Goal: Book appointment/travel/reservation

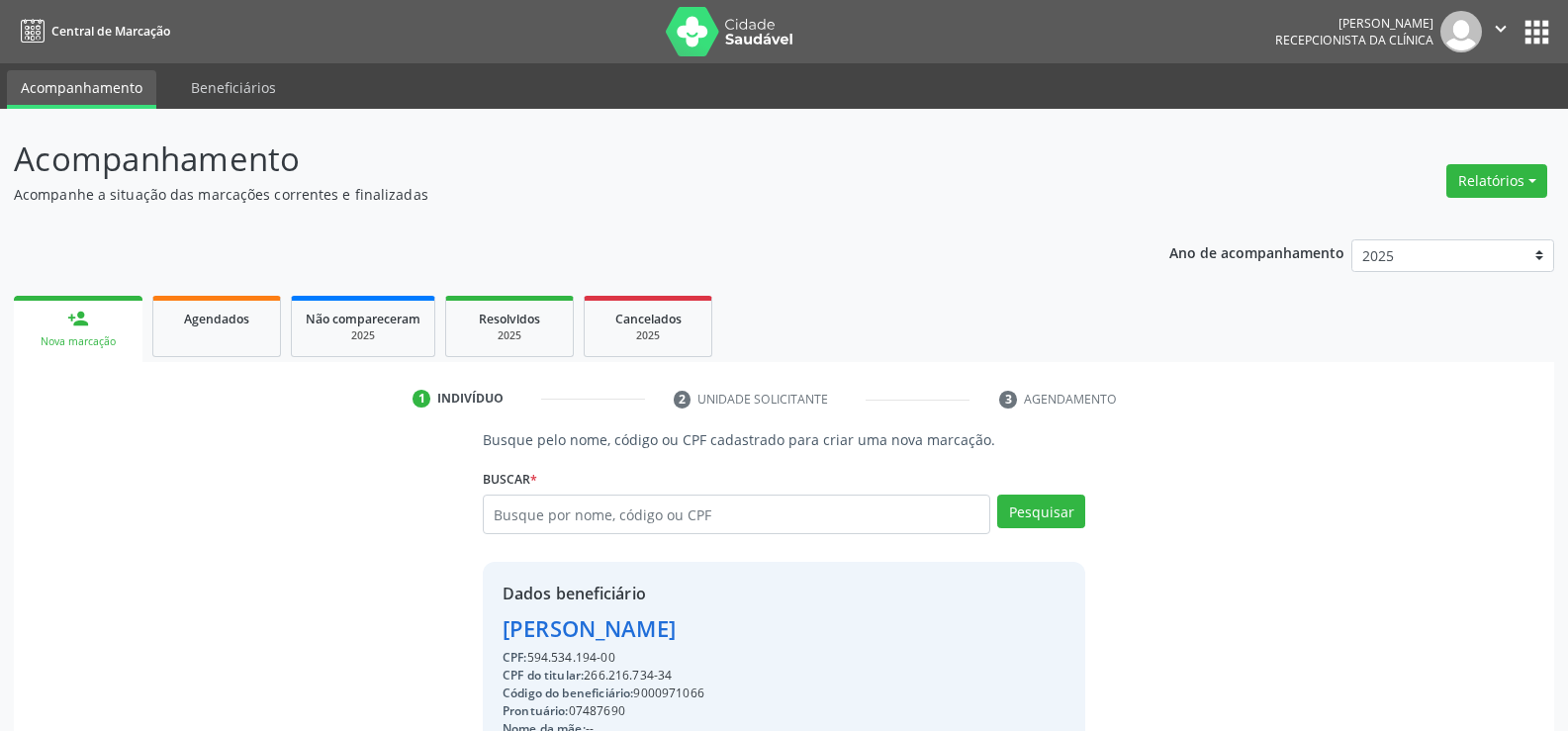
scroll to position [314, 0]
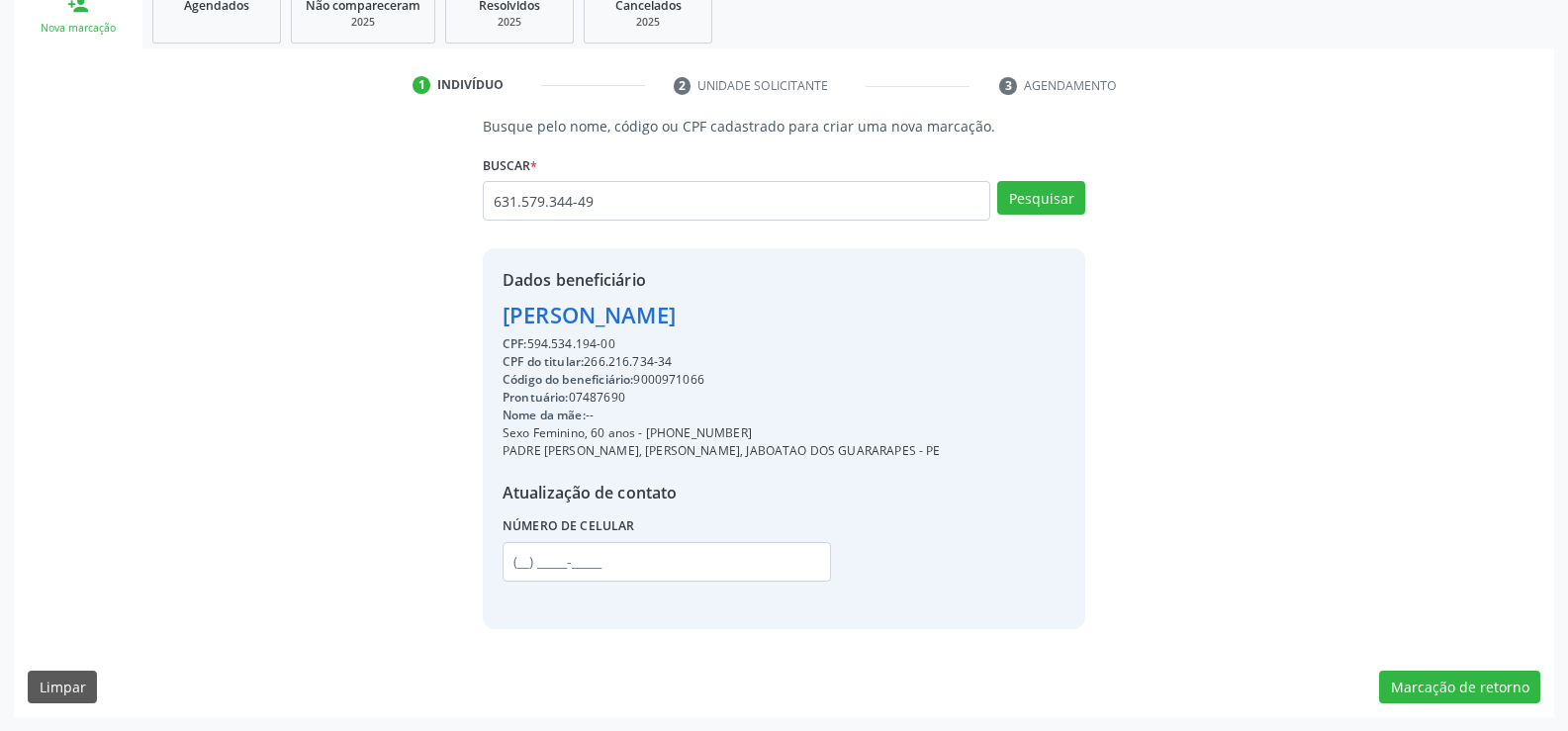
type input "631.579.344-49"
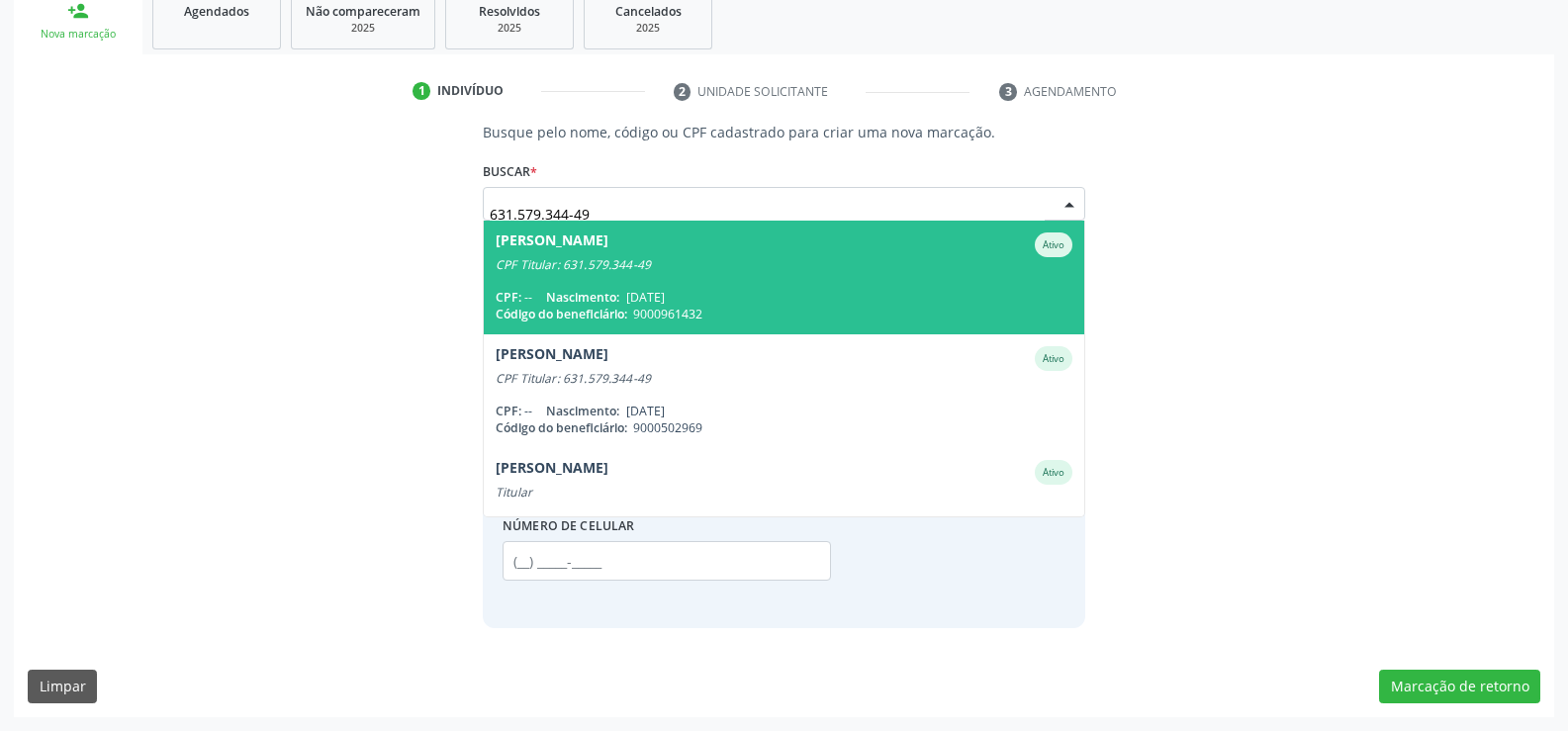
scroll to position [308, 0]
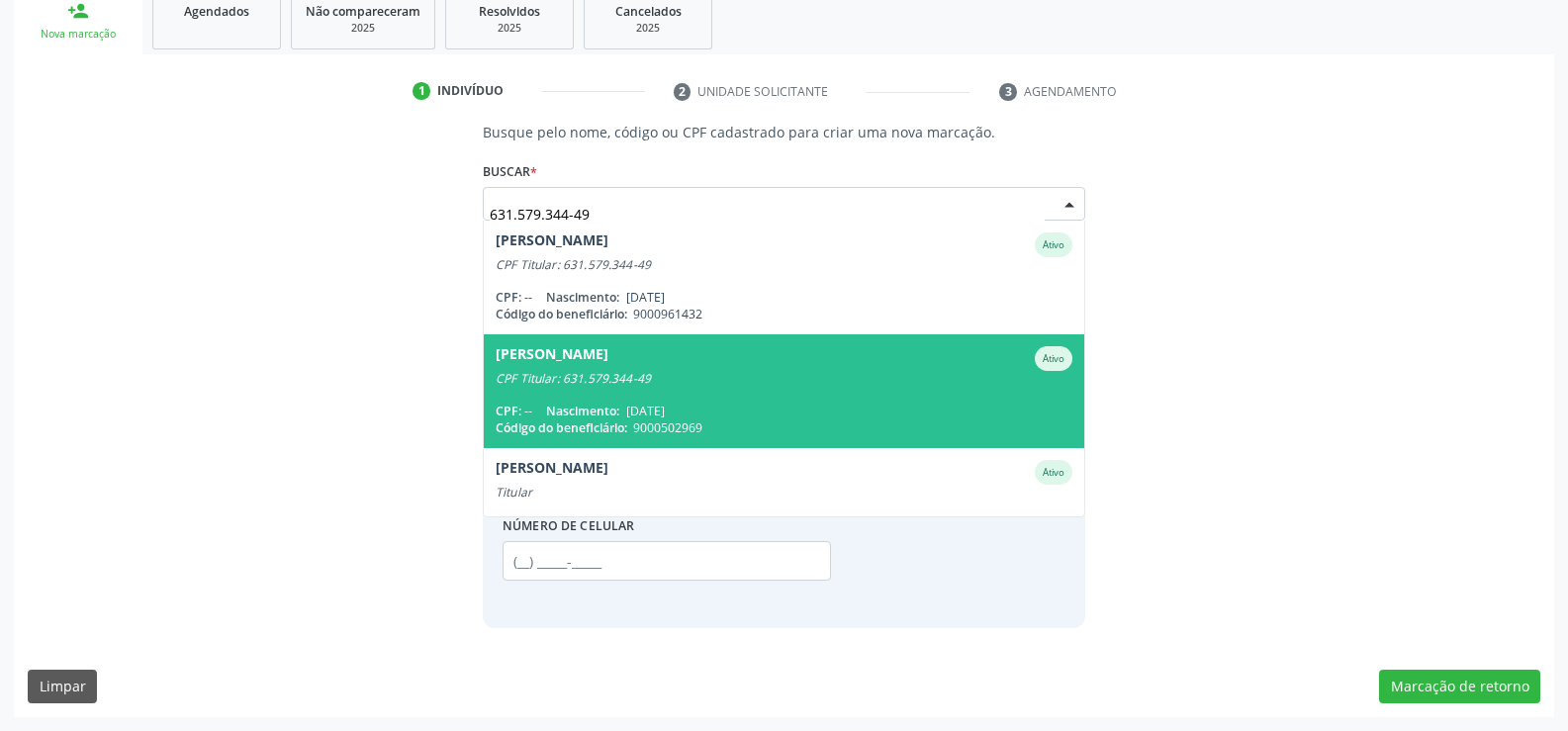
click at [824, 392] on span "[PERSON_NAME] Ativo CPF Titular: 631.579.344-49 CPF: -- Nascimento: [DATE] Códi…" at bounding box center [784, 391] width 600 height 114
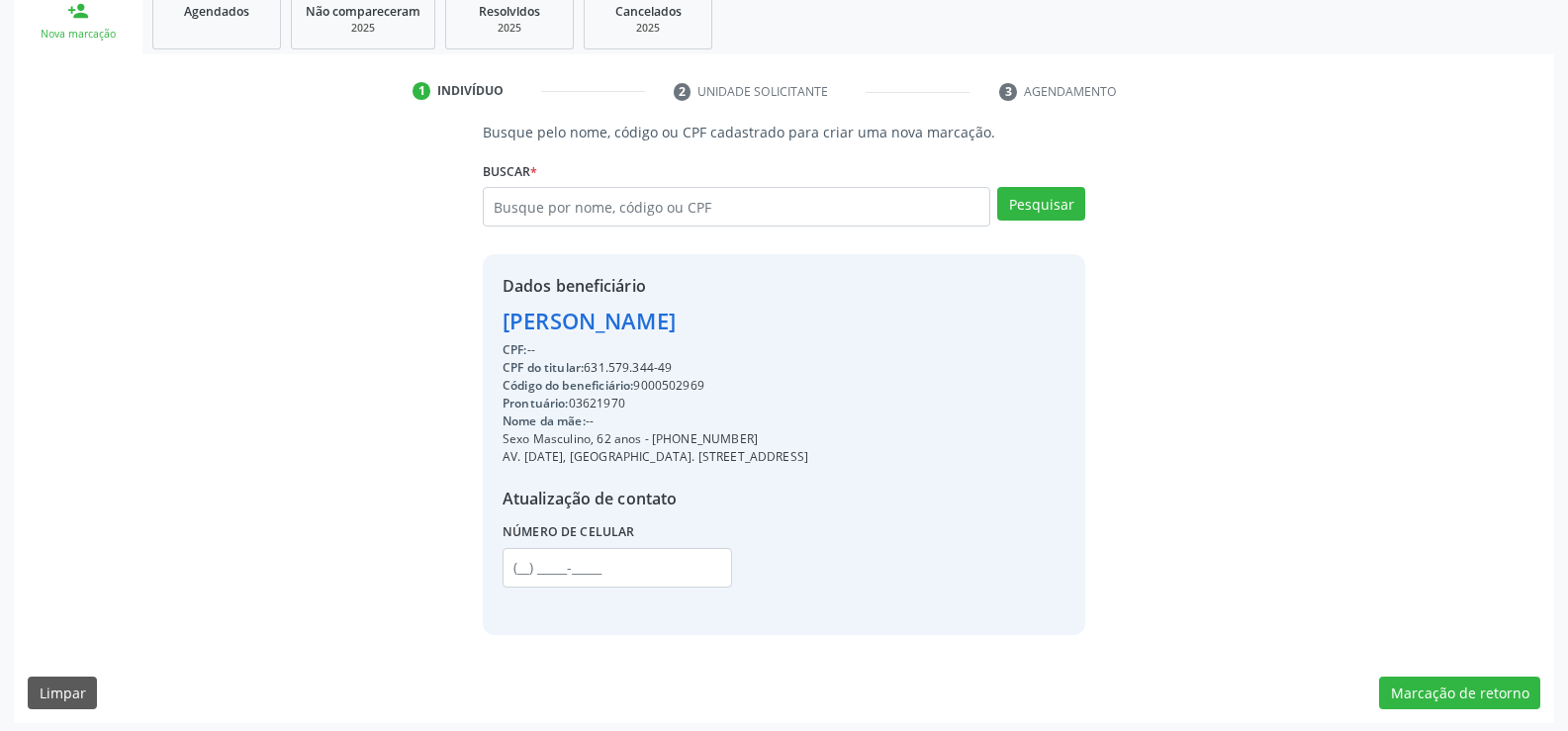
drag, startPoint x: 505, startPoint y: 328, endPoint x: 902, endPoint y: 316, distance: 397.2
click at [902, 316] on div "Dados beneficiário [PERSON_NAME] CPF: -- CPF do titular: 631.579.344-49 Código …" at bounding box center [784, 444] width 602 height 380
copy div "[PERSON_NAME]"
drag, startPoint x: 676, startPoint y: 437, endPoint x: 812, endPoint y: 437, distance: 136.0
click at [808, 437] on div "Sexo Masculino, 62 anos - [PHONE_NUMBER]" at bounding box center [655, 439] width 306 height 18
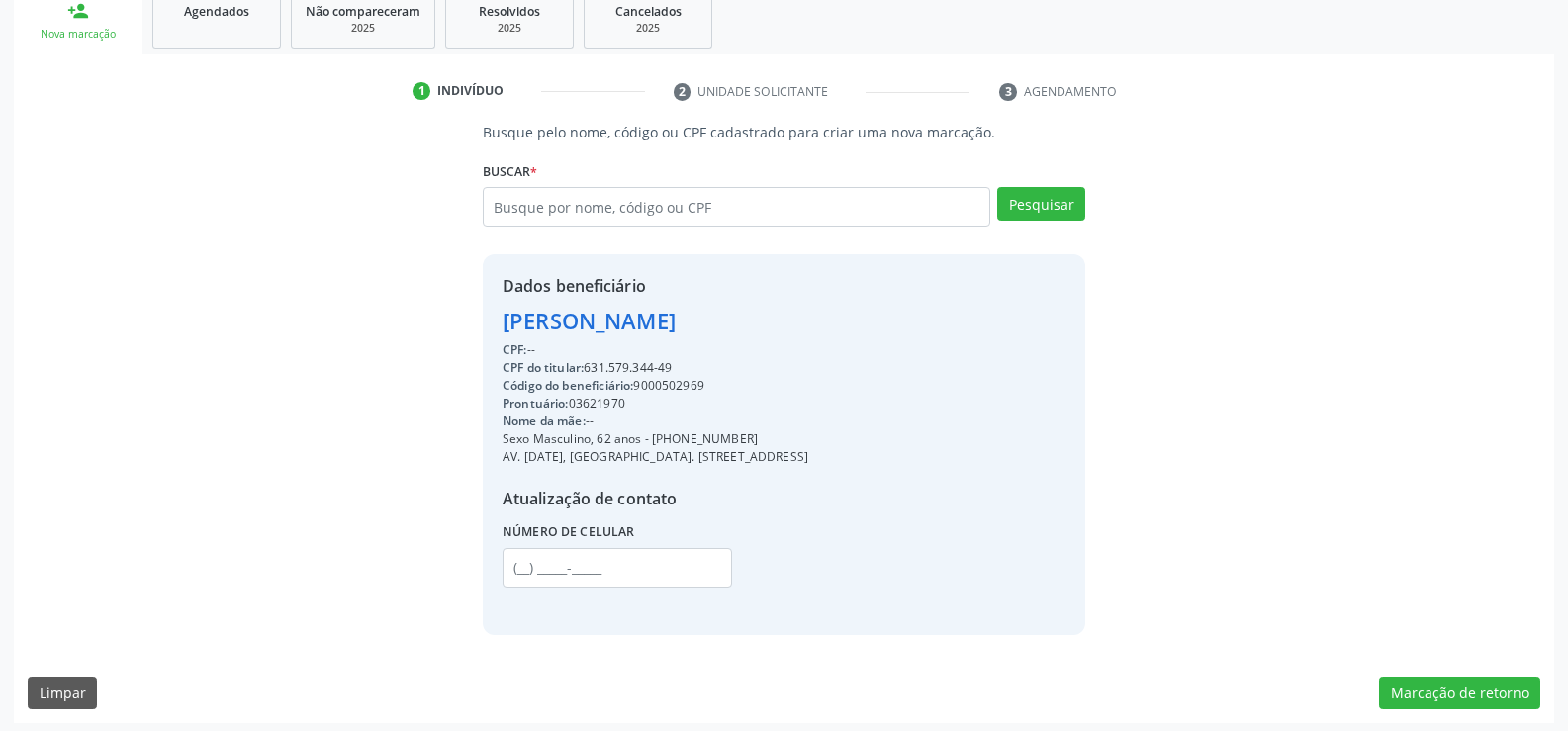
copy div "99975-0819"
click at [678, 200] on input "text" at bounding box center [737, 207] width 508 height 40
type input "28266719434"
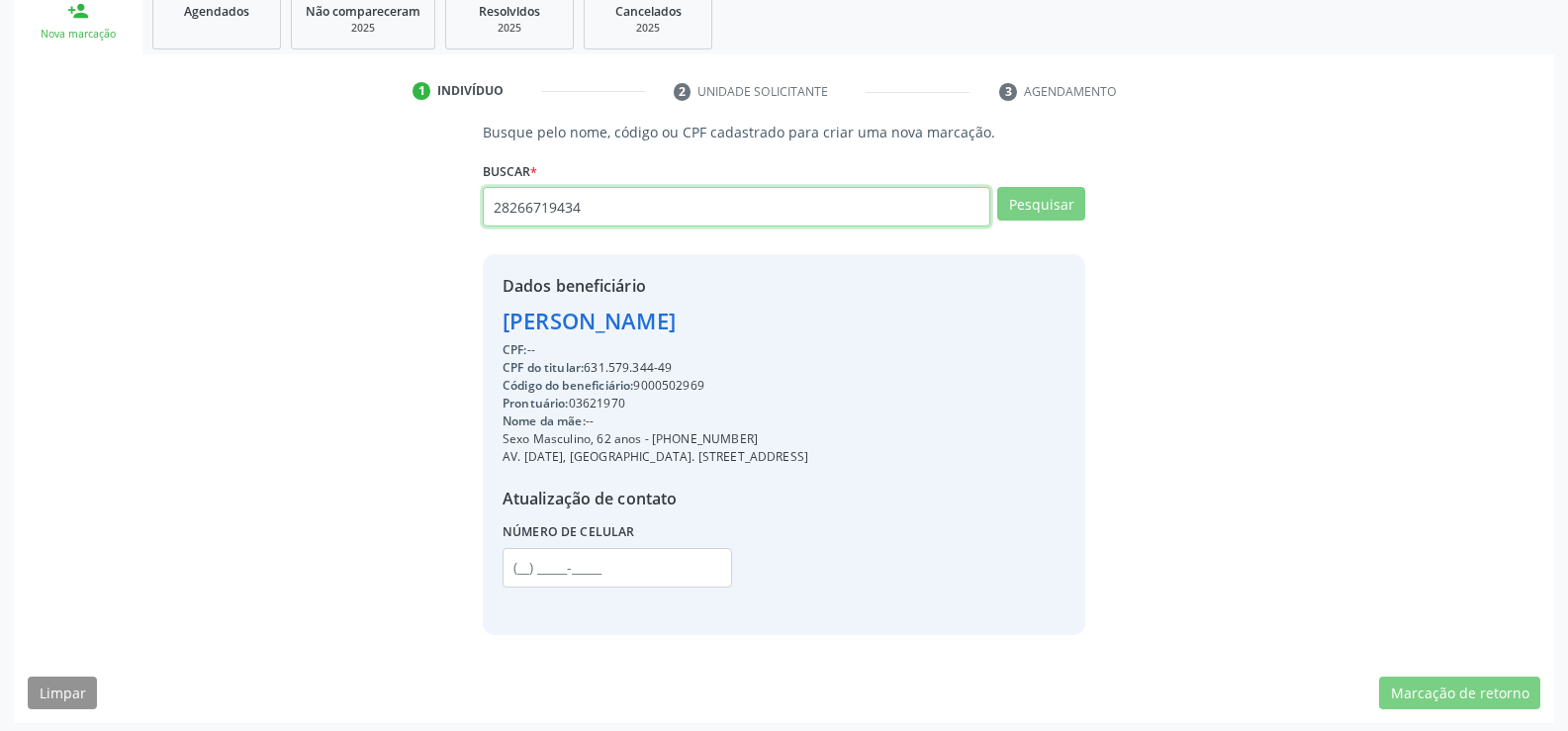
type input "28266719434"
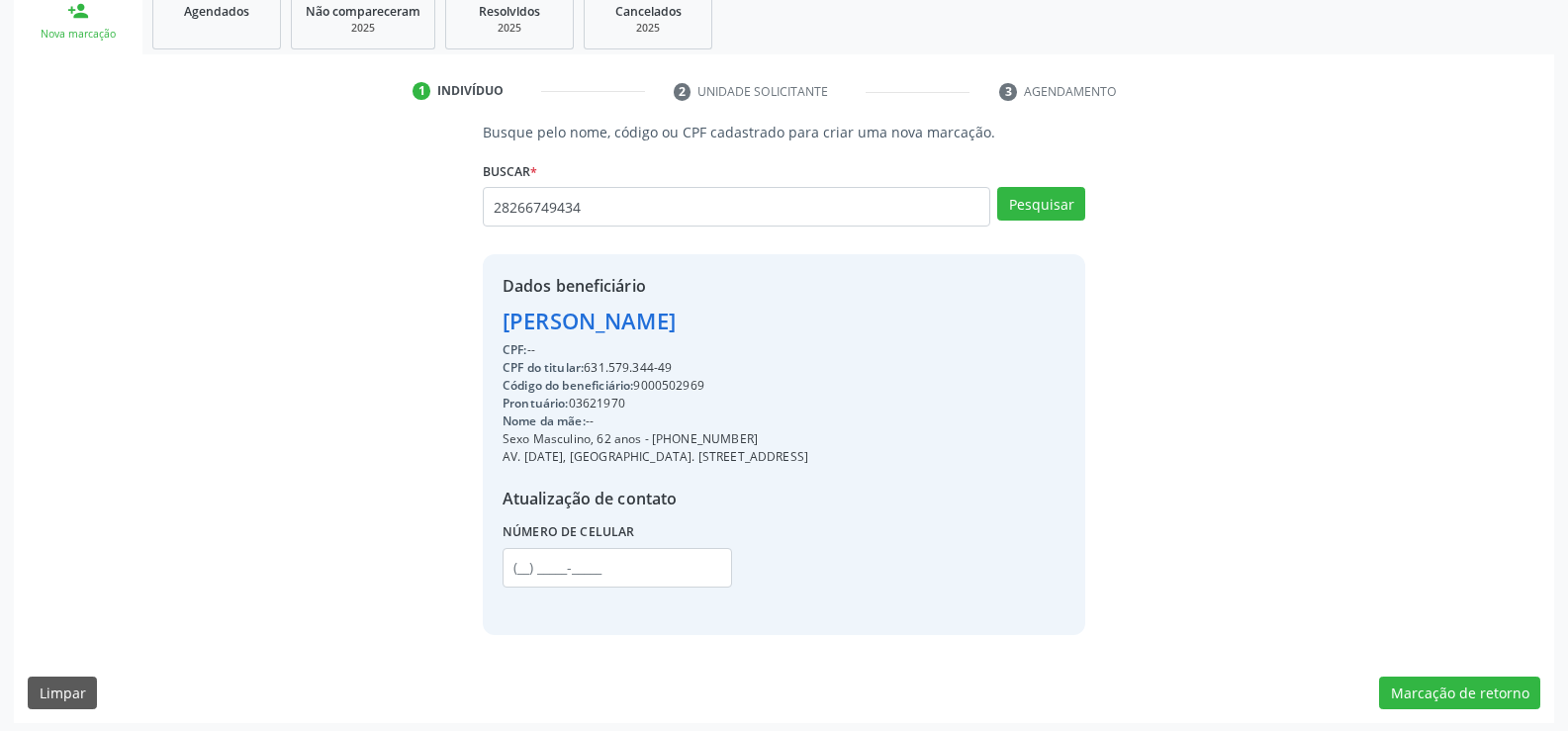
type input "28266749434"
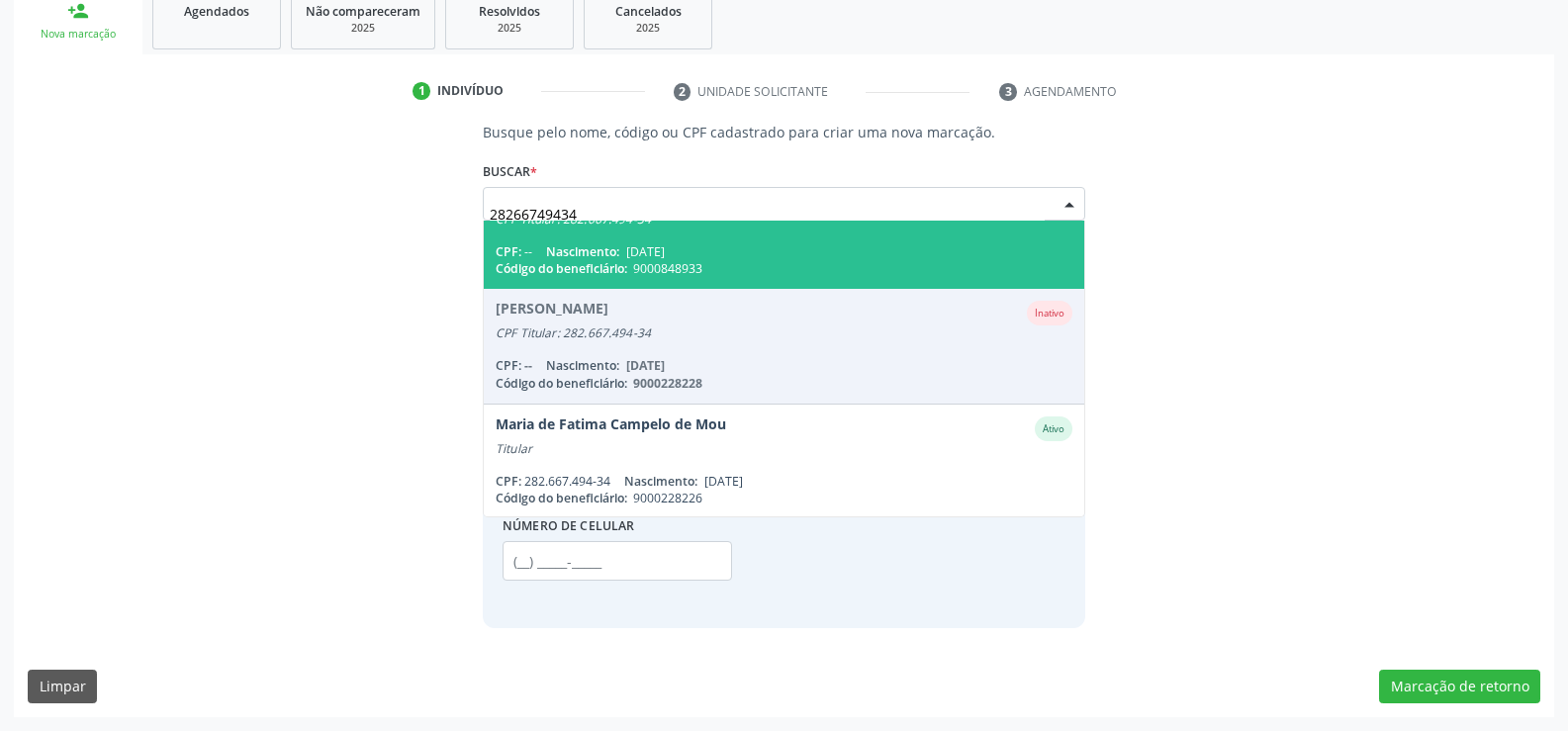
scroll to position [162, 0]
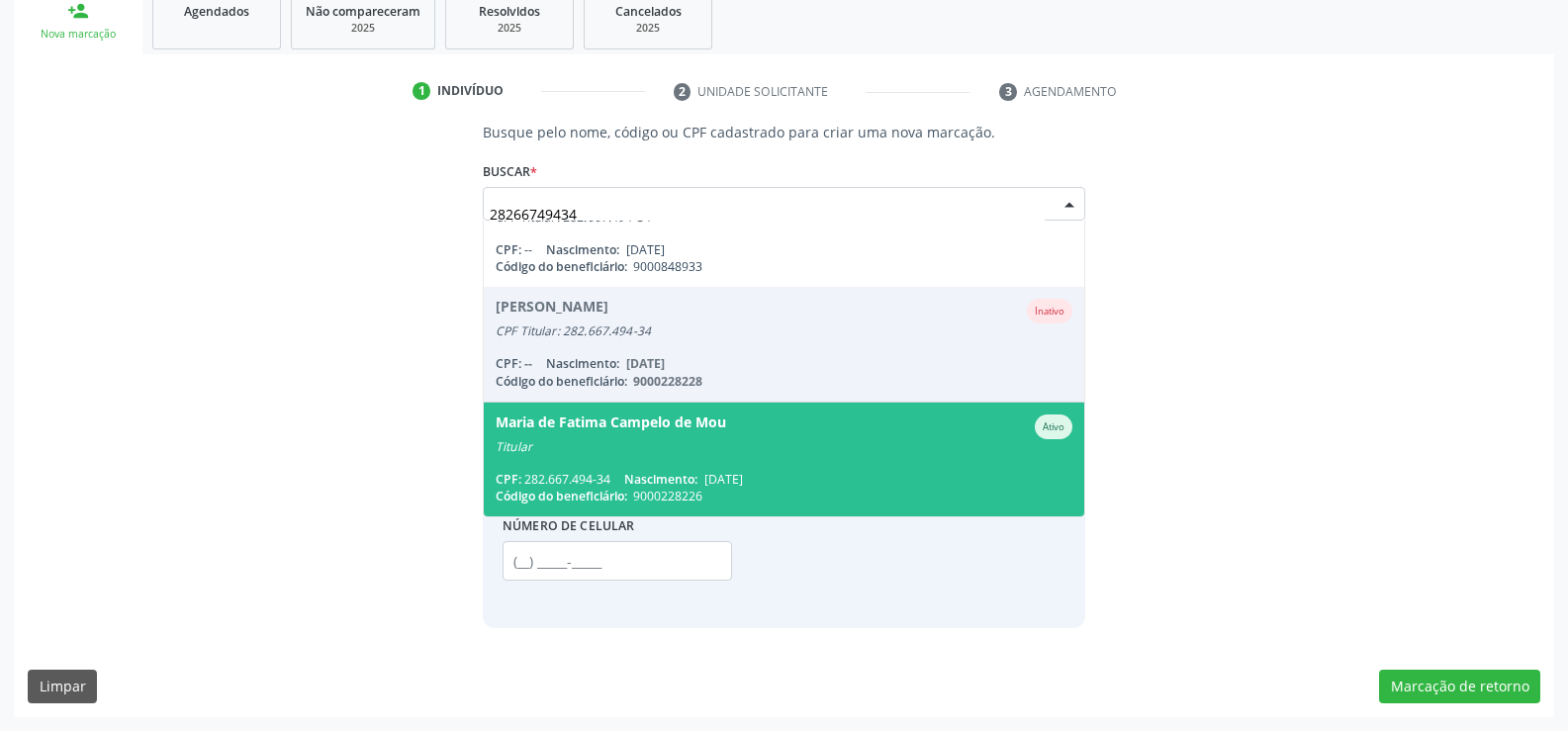
click at [637, 430] on div "Maria de Fatima Campelo de Mou" at bounding box center [611, 426] width 231 height 25
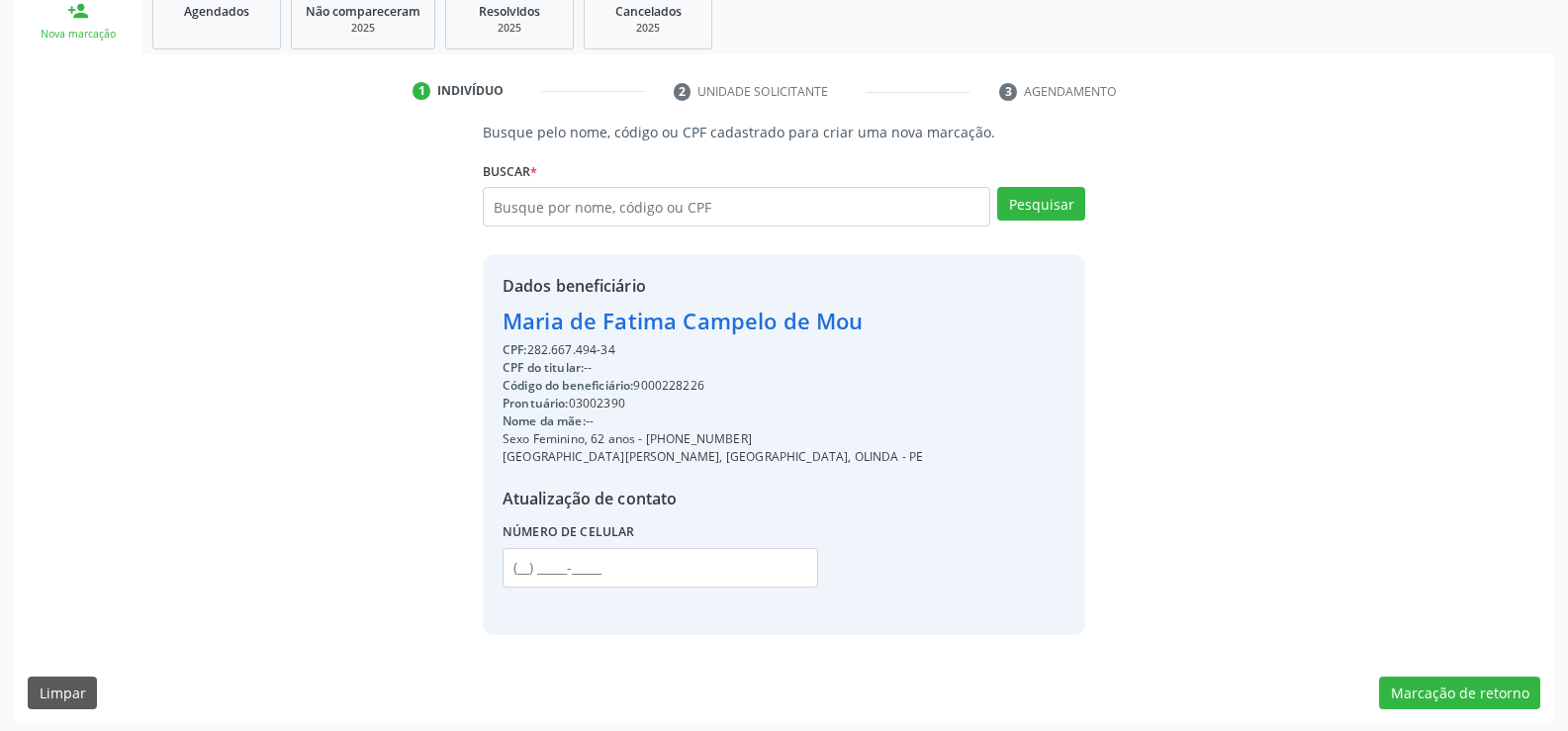
drag, startPoint x: 836, startPoint y: 326, endPoint x: 500, endPoint y: 366, distance: 338.4
click at [500, 366] on div "Dados beneficiário [PERSON_NAME] de Mou CPF: 282.667.494-34 CPF do titular: -- …" at bounding box center [784, 444] width 602 height 380
click at [697, 370] on div "CPF do titular: --" at bounding box center [713, 368] width 420 height 18
drag, startPoint x: 630, startPoint y: 355, endPoint x: 493, endPoint y: 308, distance: 144.8
click at [493, 308] on div "Dados beneficiário [PERSON_NAME] de Mou CPF: 282.667.494-34 CPF do titular: -- …" at bounding box center [784, 444] width 602 height 380
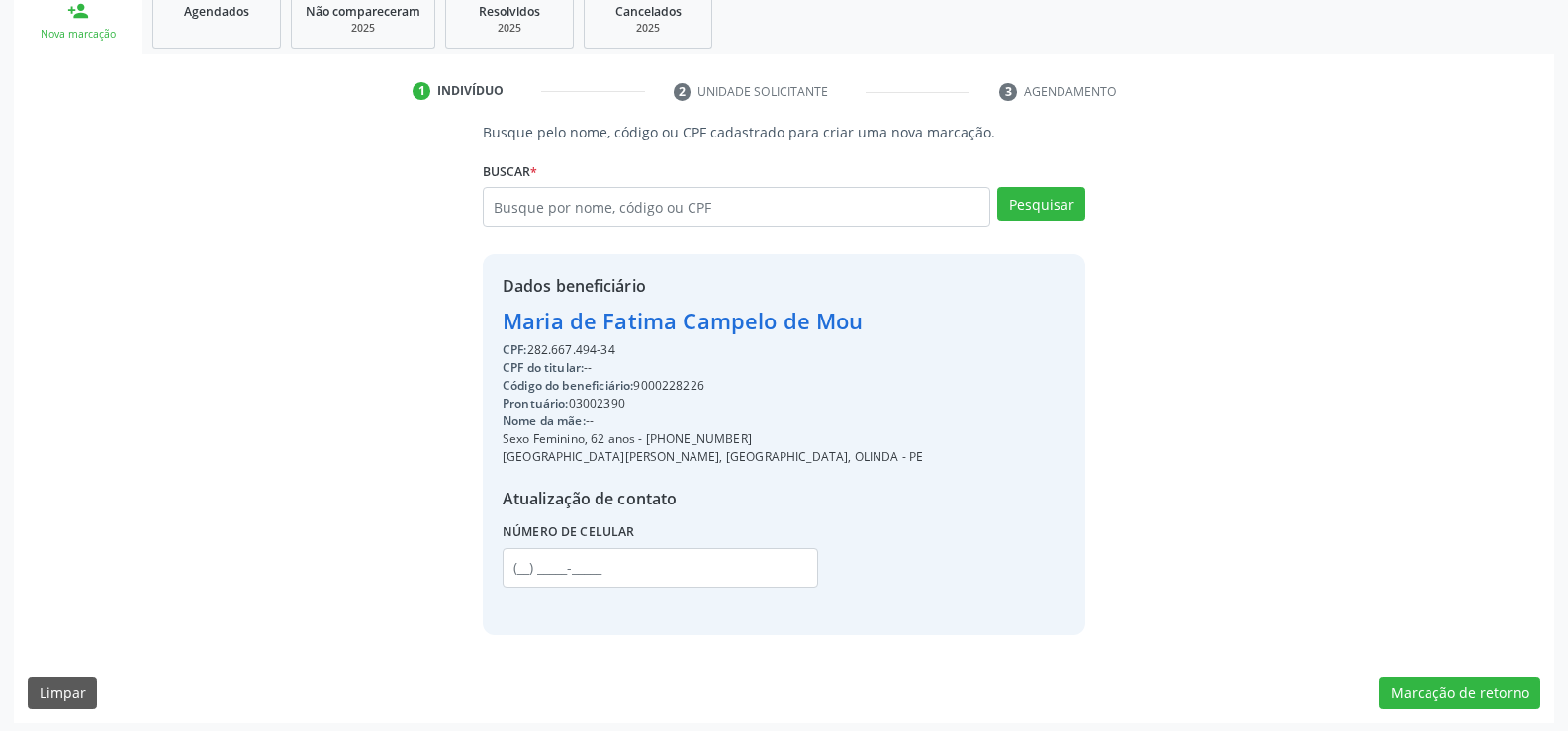
copy div "[PERSON_NAME] Campelo de Mou CPF: 282.667.494-34"
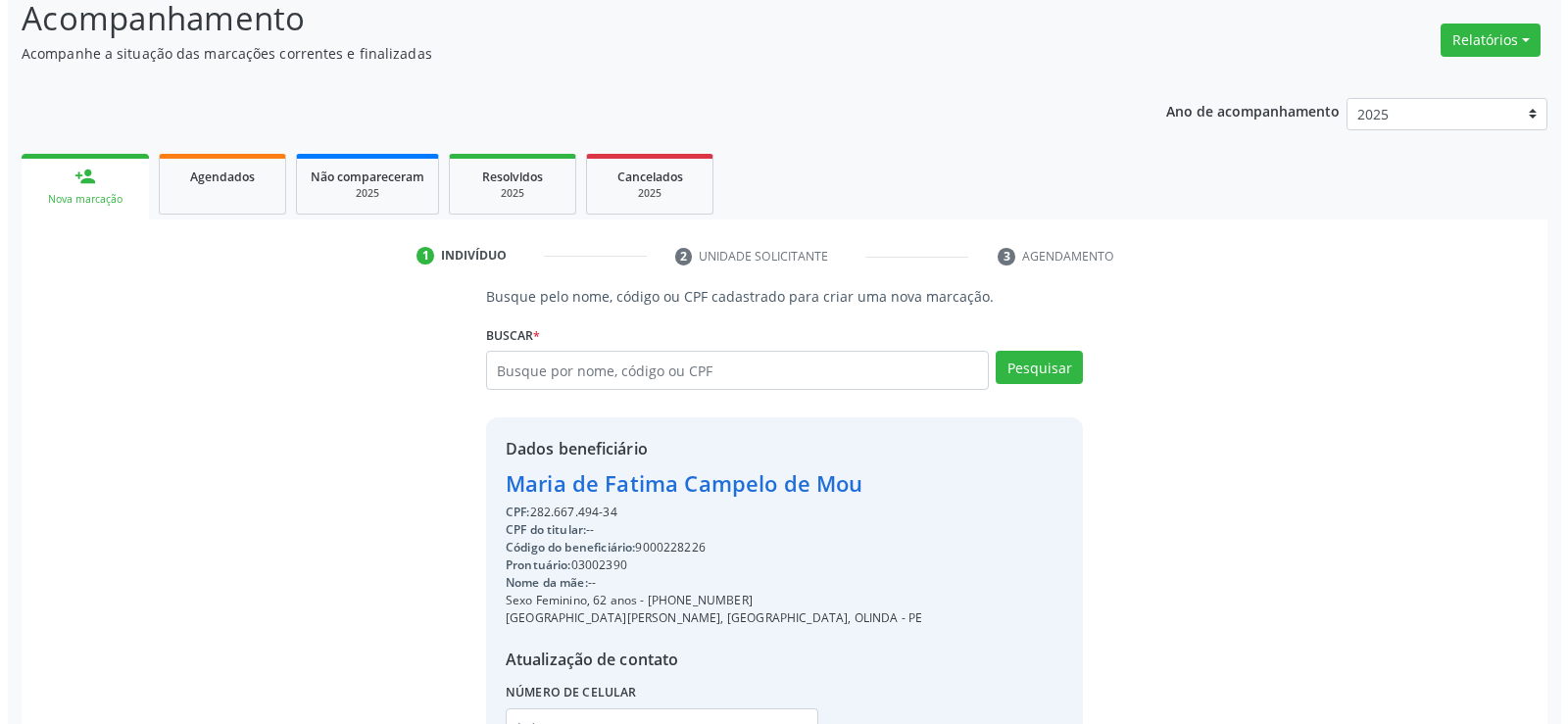
scroll to position [17, 0]
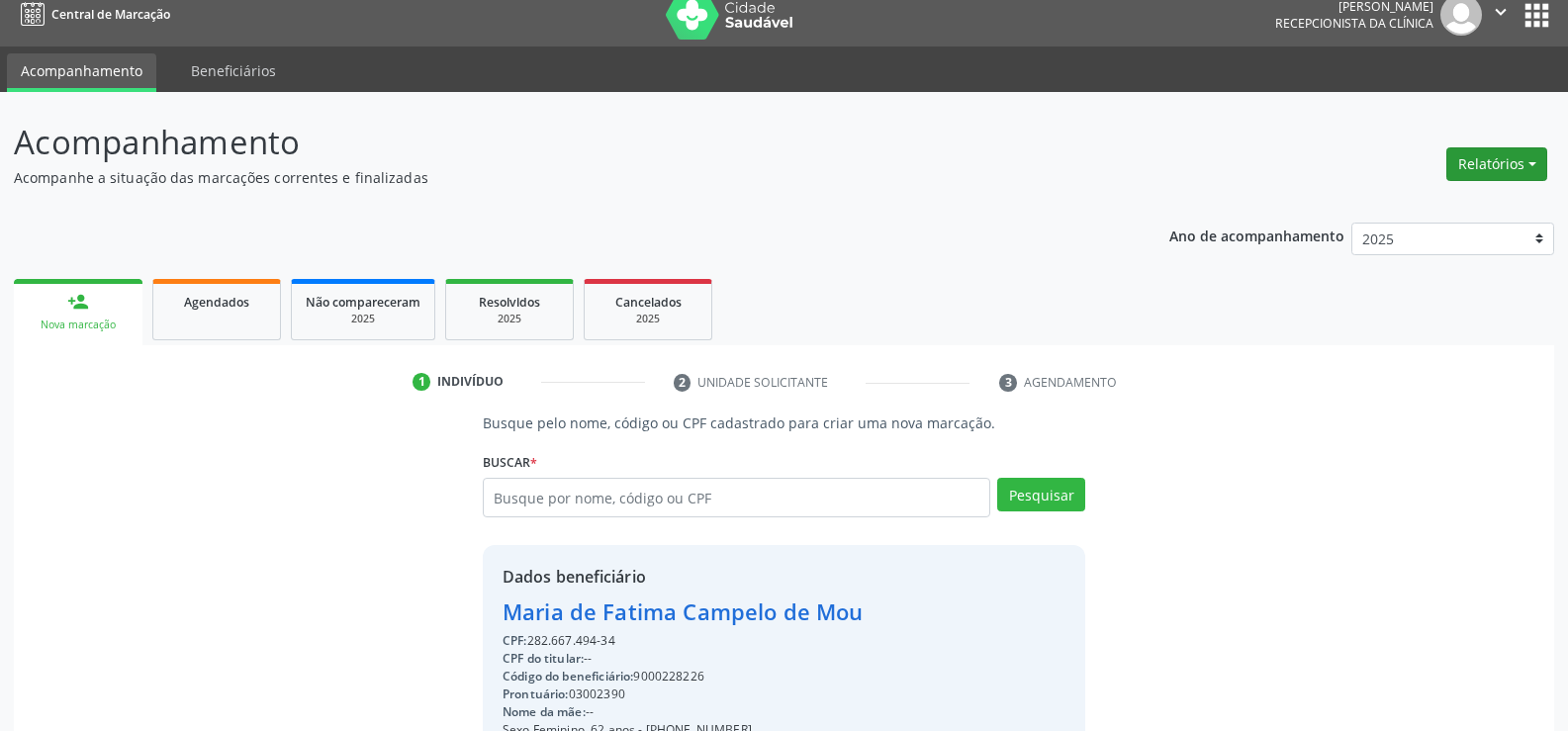
click at [1500, 155] on button "Relatórios" at bounding box center [1496, 164] width 101 height 34
drag, startPoint x: 1450, startPoint y: 187, endPoint x: 1430, endPoint y: 196, distance: 21.9
click at [1447, 188] on ul "Agendamentos Procedimentos realizados" at bounding box center [1443, 221] width 215 height 72
click at [1429, 196] on link "Agendamentos" at bounding box center [1443, 207] width 213 height 28
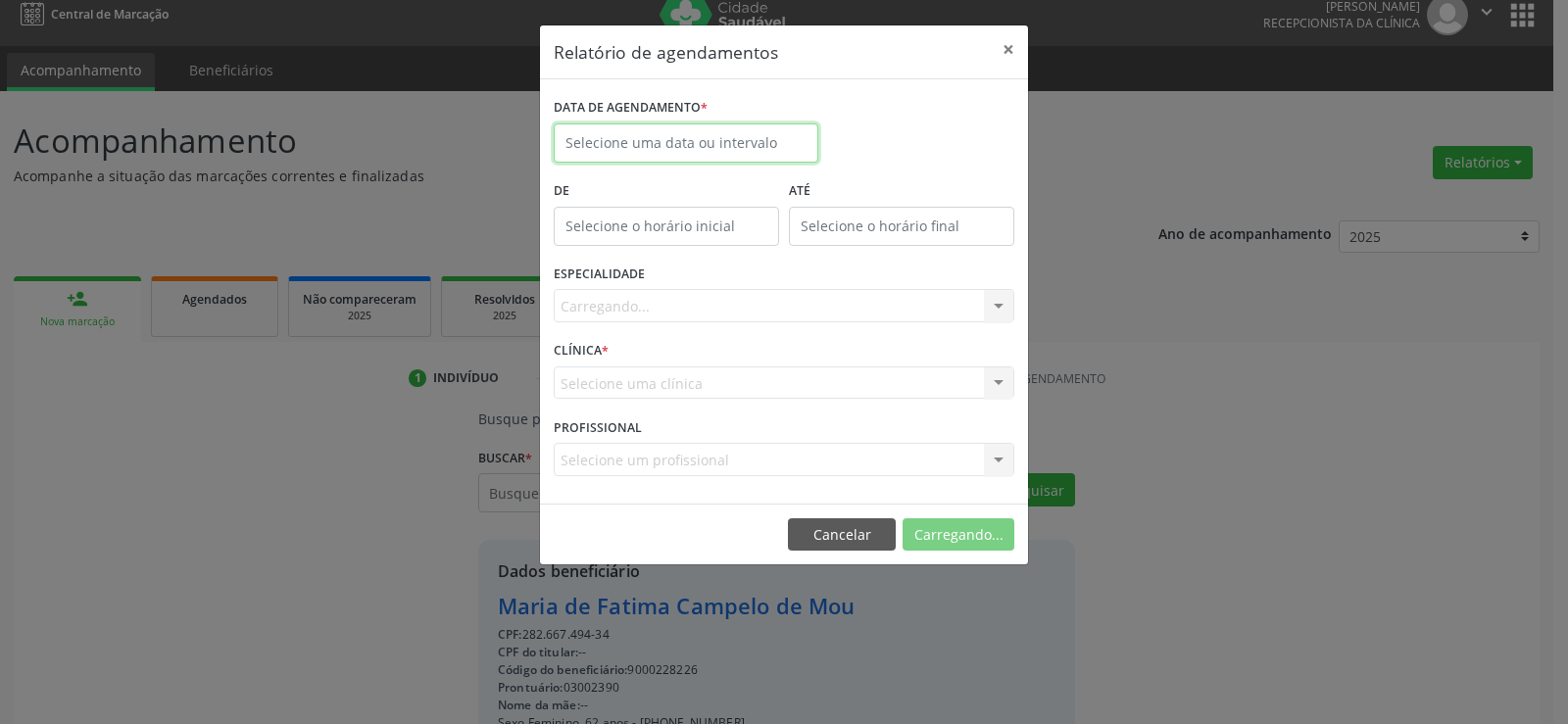
click at [752, 146] on input "text" at bounding box center [685, 143] width 264 height 39
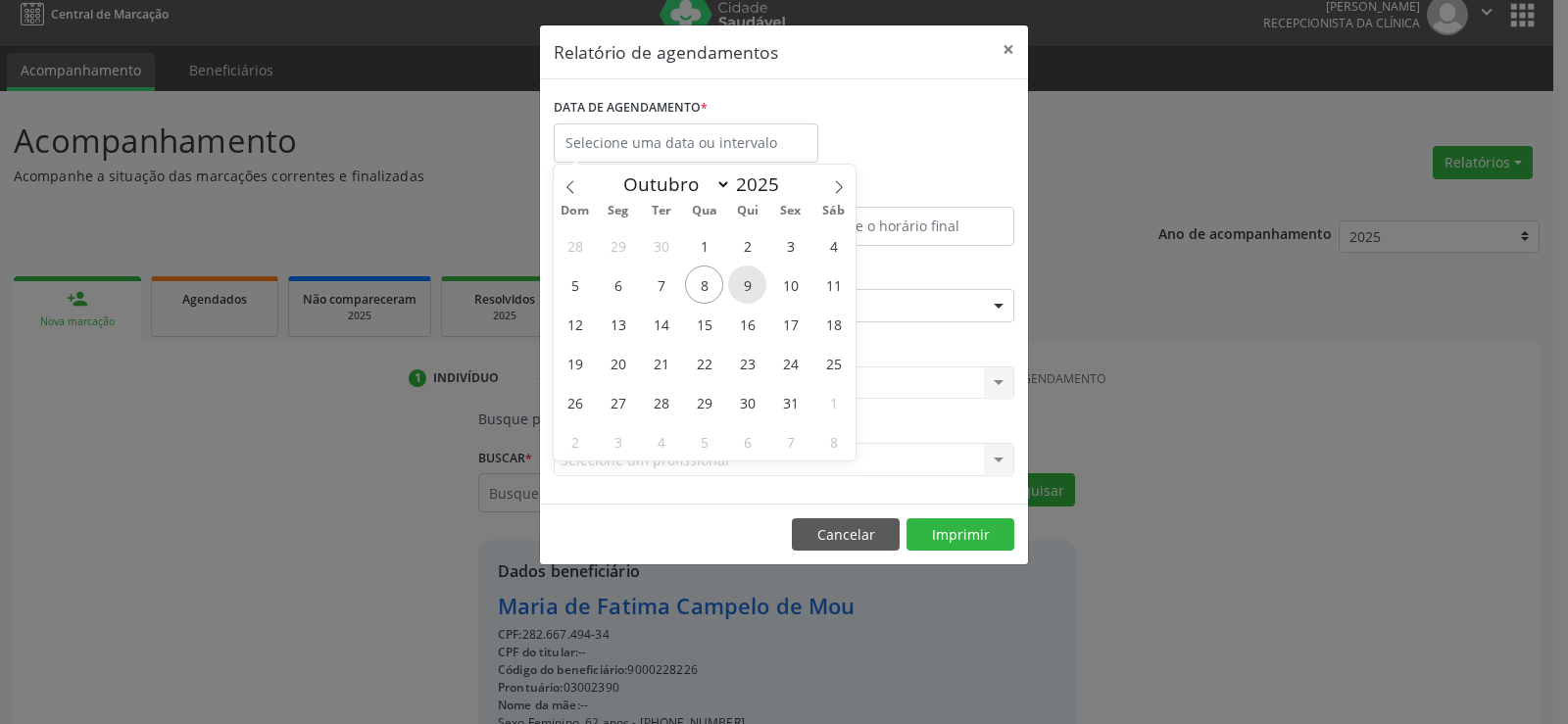
click at [744, 281] on span "9" at bounding box center [747, 284] width 38 height 38
type input "09/10/2025"
click at [744, 281] on span "9" at bounding box center [747, 284] width 38 height 38
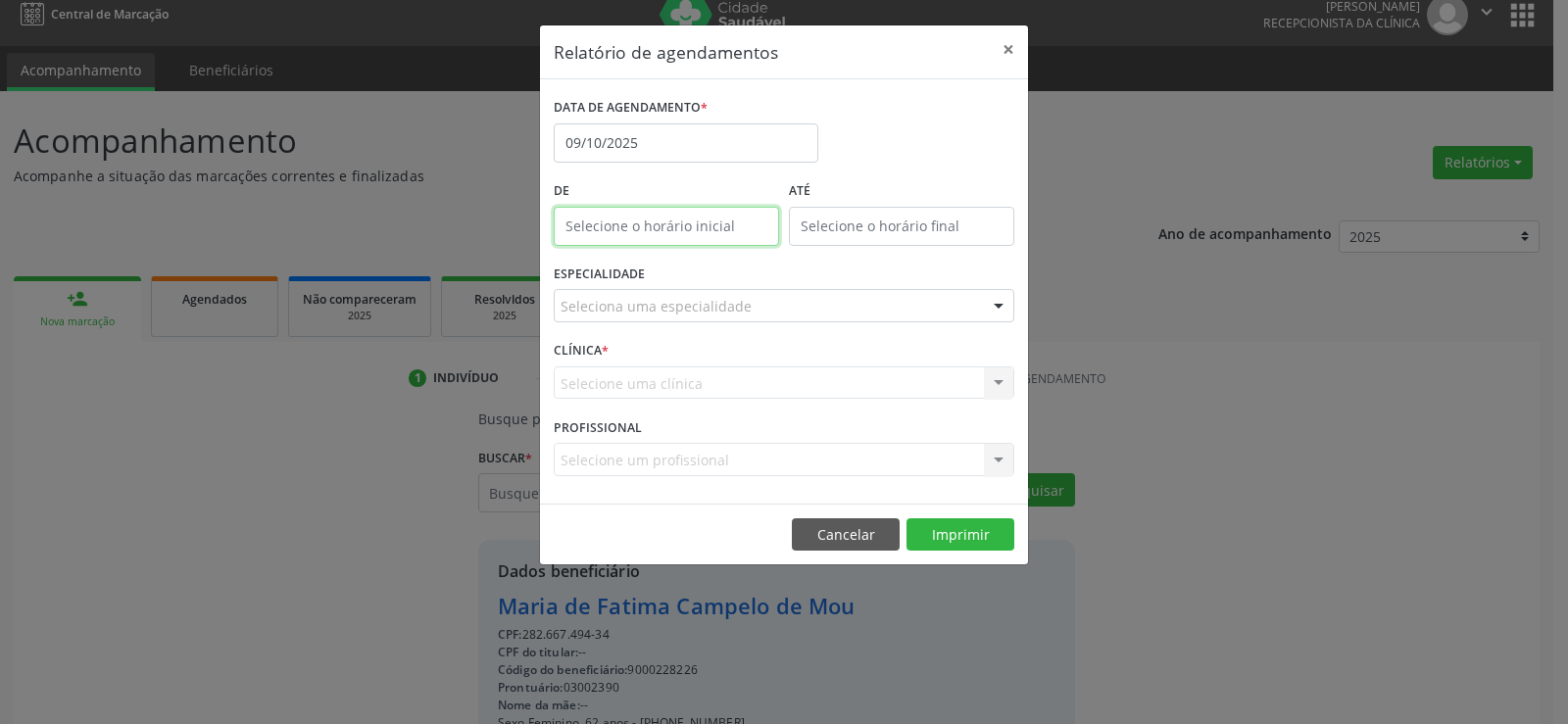
click at [726, 235] on input "text" at bounding box center [666, 227] width 226 height 39
click at [700, 250] on span at bounding box center [695, 258] width 14 height 20
type input "13:00"
type input "13"
click at [698, 250] on span at bounding box center [695, 258] width 14 height 20
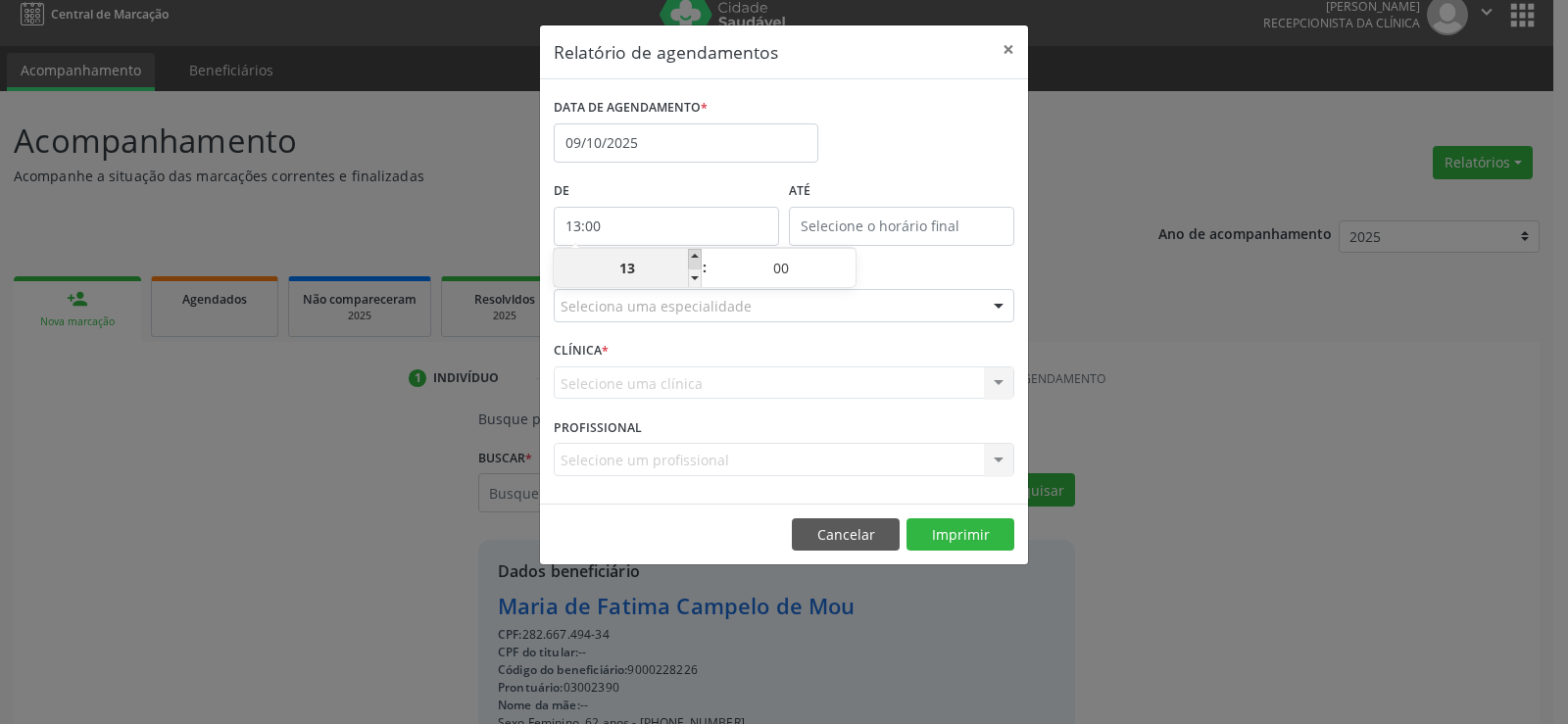
type input "14:00"
type input "14"
click at [698, 250] on span at bounding box center [695, 258] width 14 height 20
type input "15:00"
type input "15"
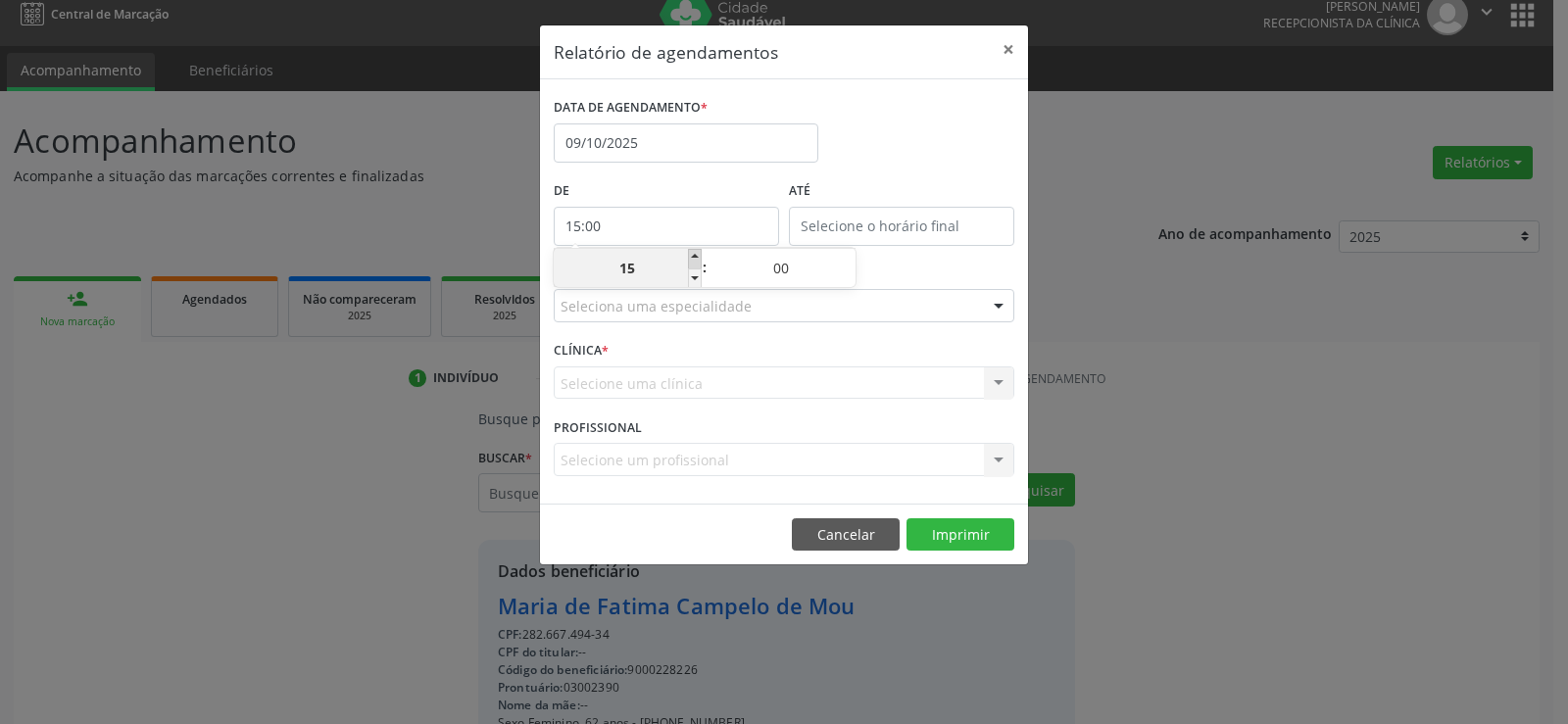
click at [698, 250] on span at bounding box center [695, 258] width 14 height 20
type input "16:00"
type input "16"
click at [903, 174] on div "DATA DE AGENDAMENTO * [DATE]" at bounding box center [783, 134] width 470 height 83
type input "16:00"
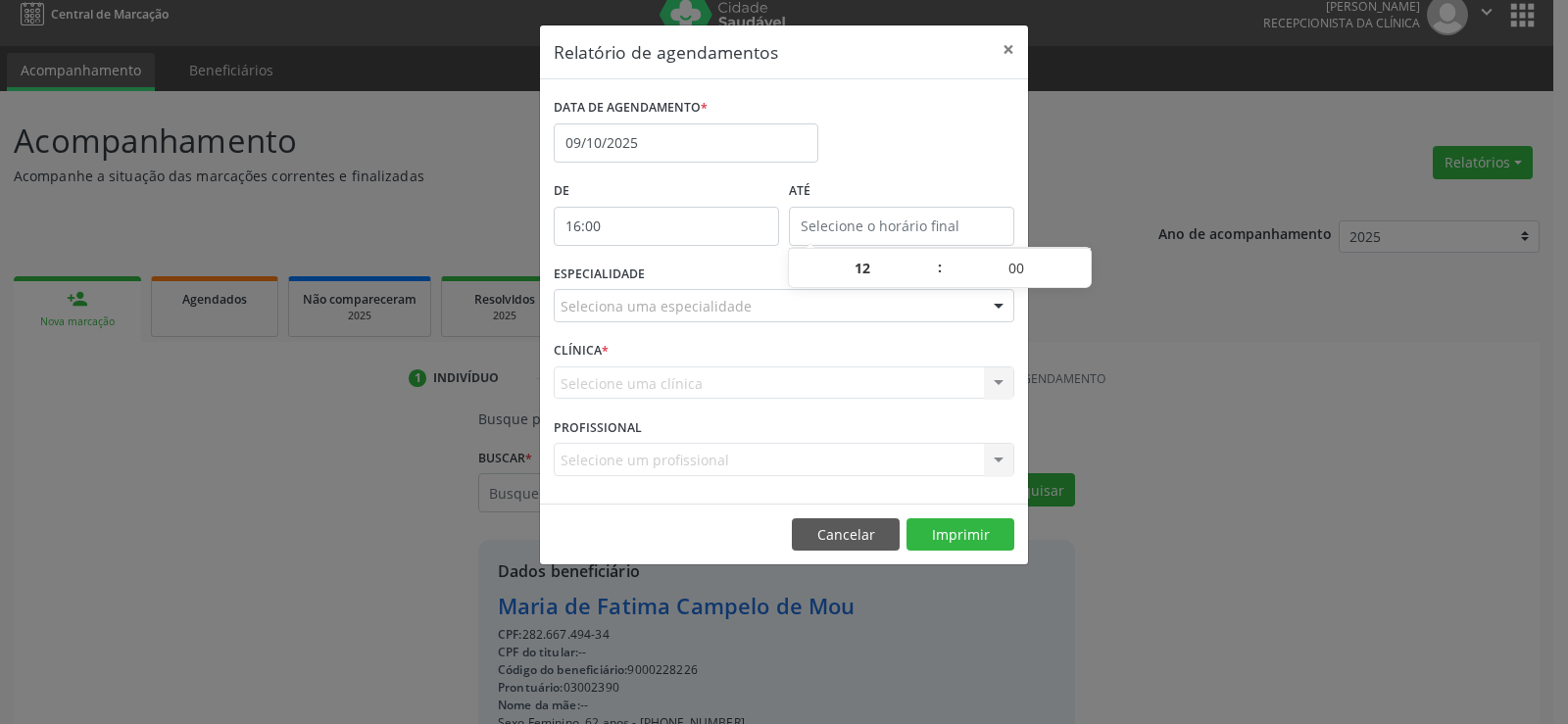
type input "16"
click at [869, 224] on input "16:00" at bounding box center [901, 227] width 226 height 39
click at [929, 258] on span at bounding box center [930, 258] width 14 height 20
type input "17:00"
type input "17"
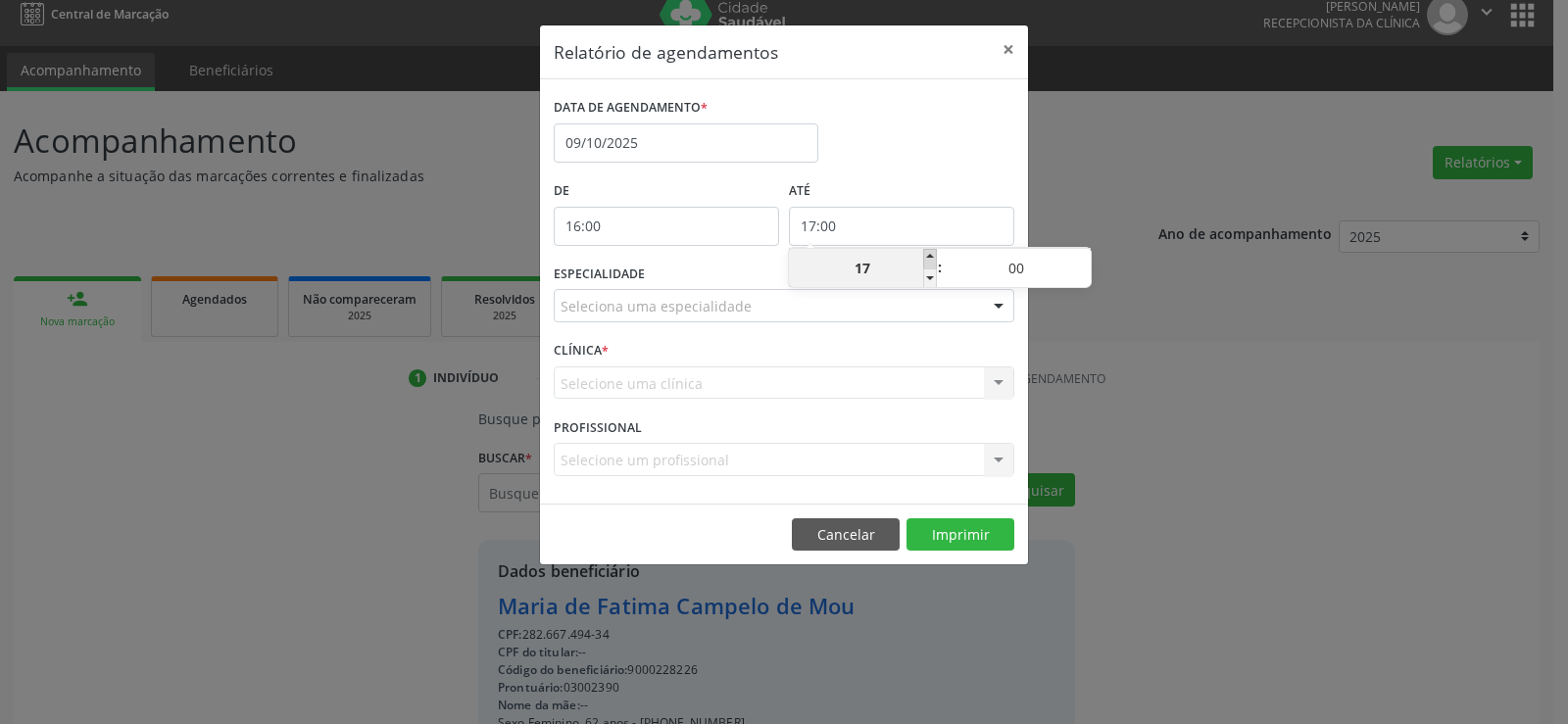
click at [929, 256] on span at bounding box center [930, 258] width 14 height 20
type input "18:00"
type input "18"
click at [929, 254] on span at bounding box center [930, 258] width 14 height 20
type input "19:00"
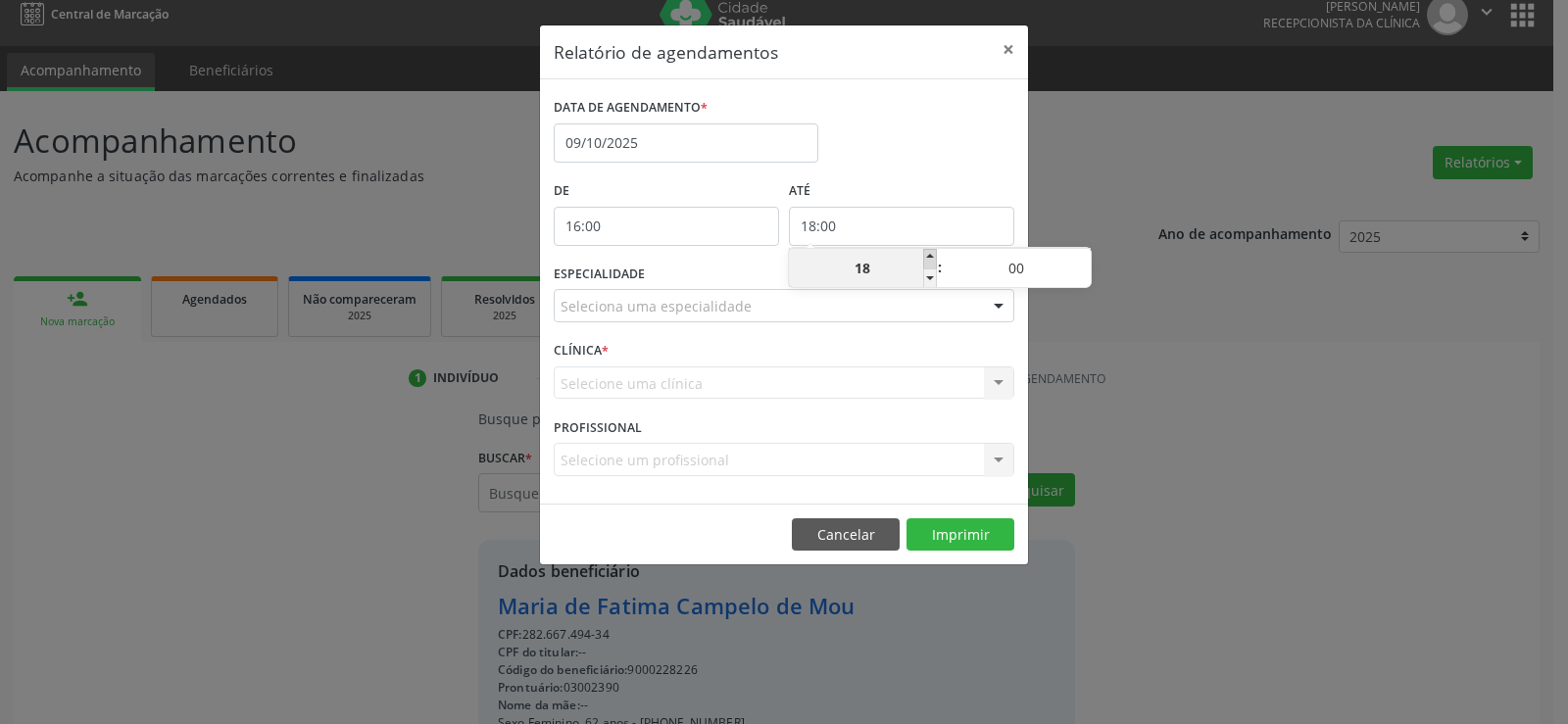
type input "19"
click at [929, 254] on span at bounding box center [930, 258] width 14 height 20
type input "20:00"
type input "20"
click at [925, 160] on div "DATA DE AGENDAMENTO * [DATE]" at bounding box center [783, 134] width 470 height 83
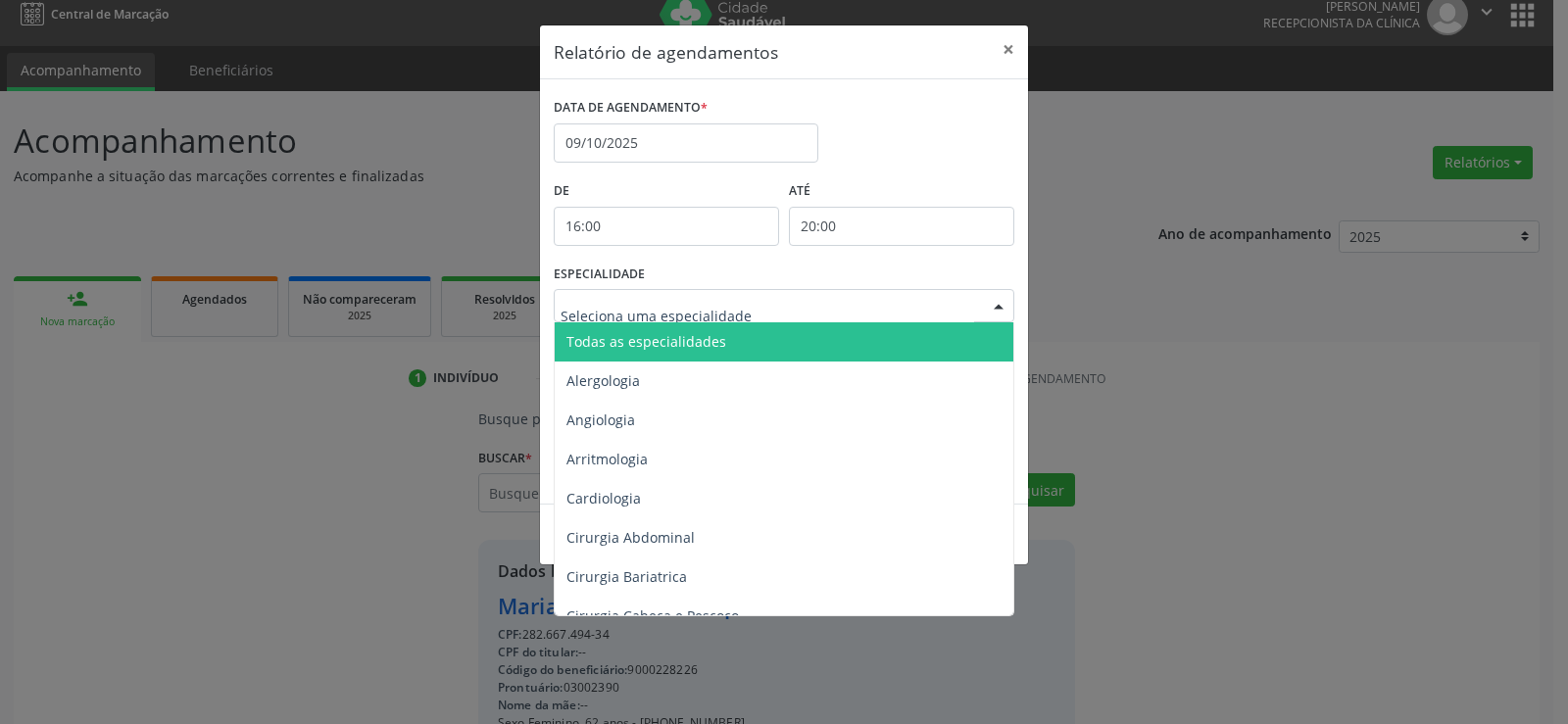
click at [826, 302] on div at bounding box center [783, 306] width 461 height 34
click at [738, 323] on span "Todas as especialidades" at bounding box center [785, 342] width 462 height 39
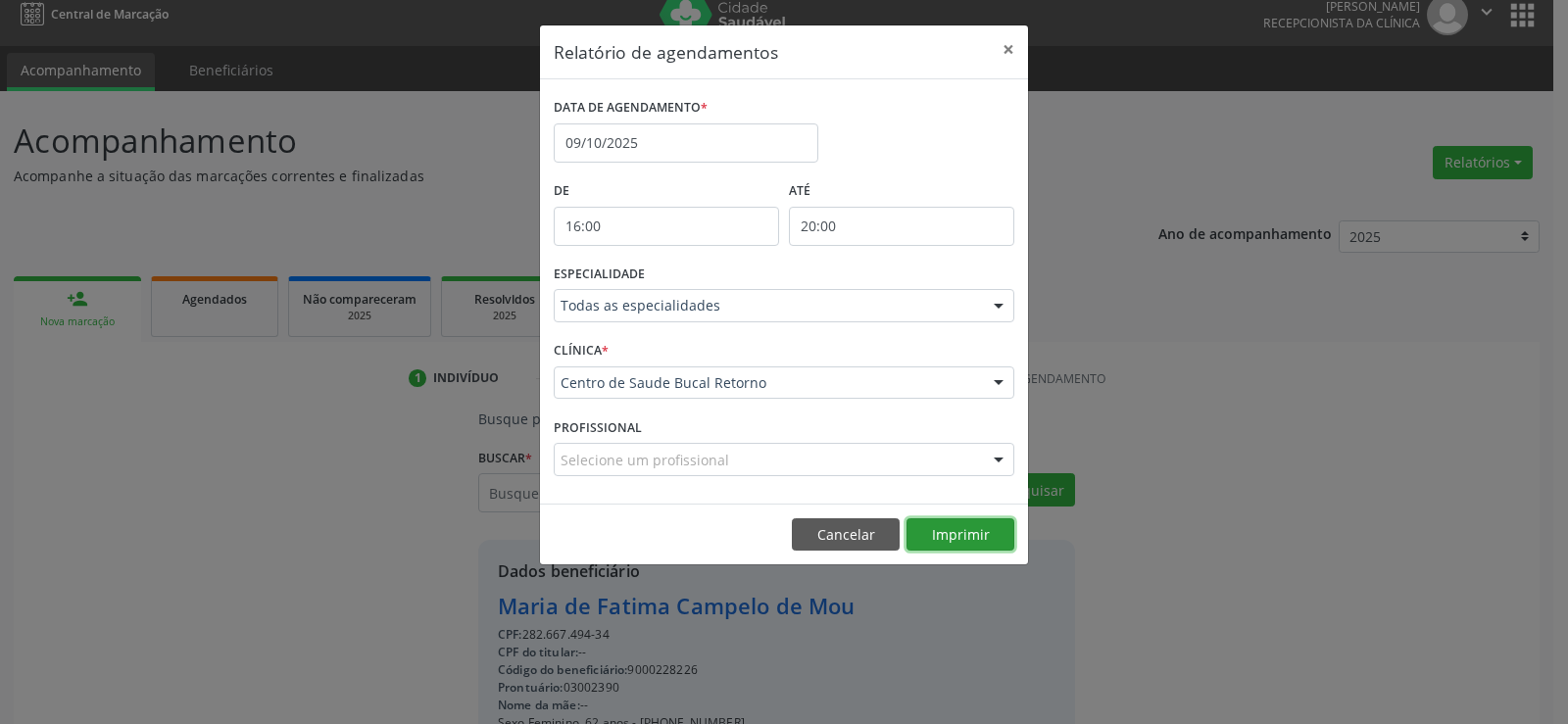
click at [948, 525] on button "Imprimir" at bounding box center [960, 536] width 107 height 34
